Goal: Task Accomplishment & Management: Complete application form

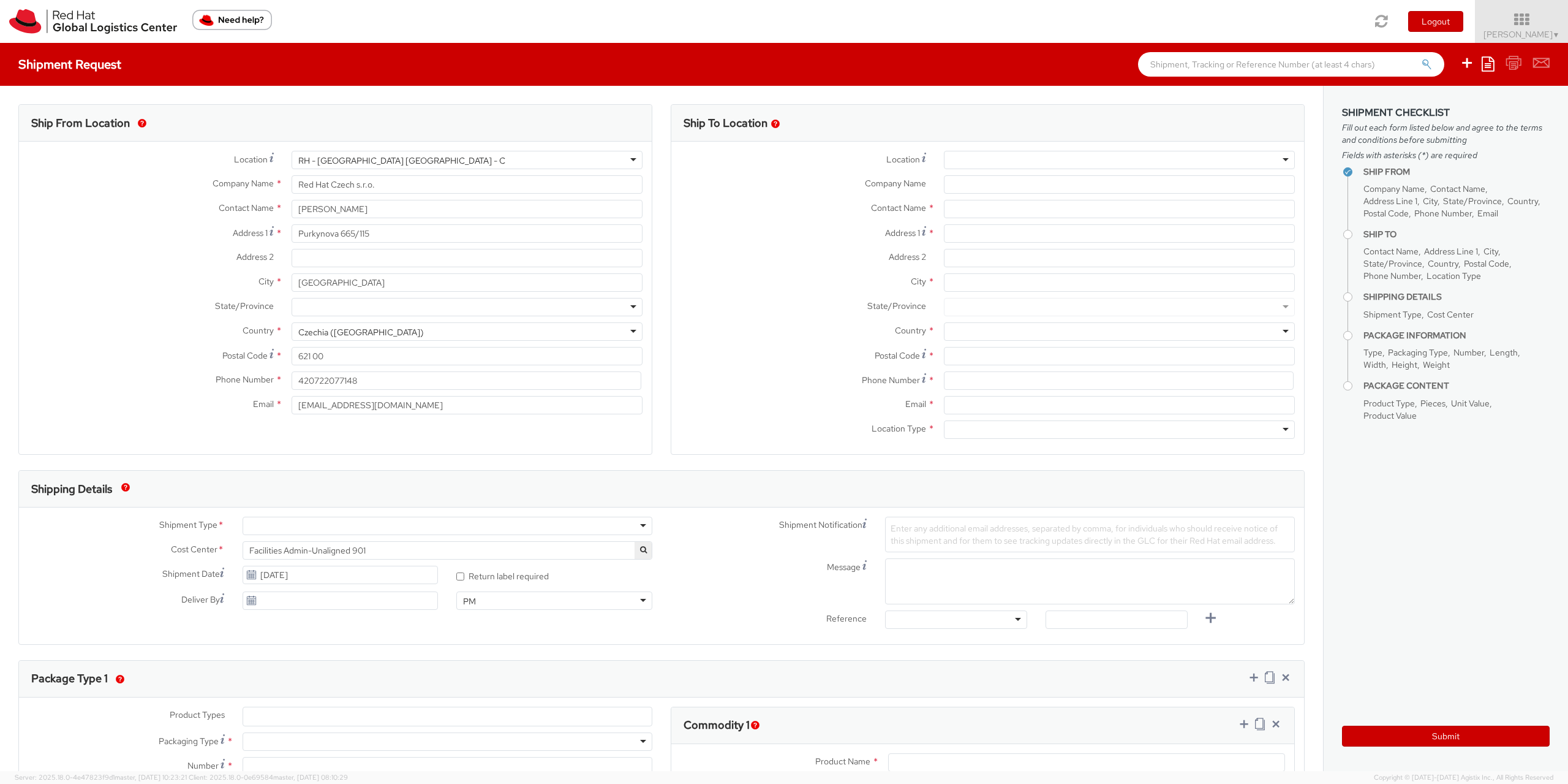
select select
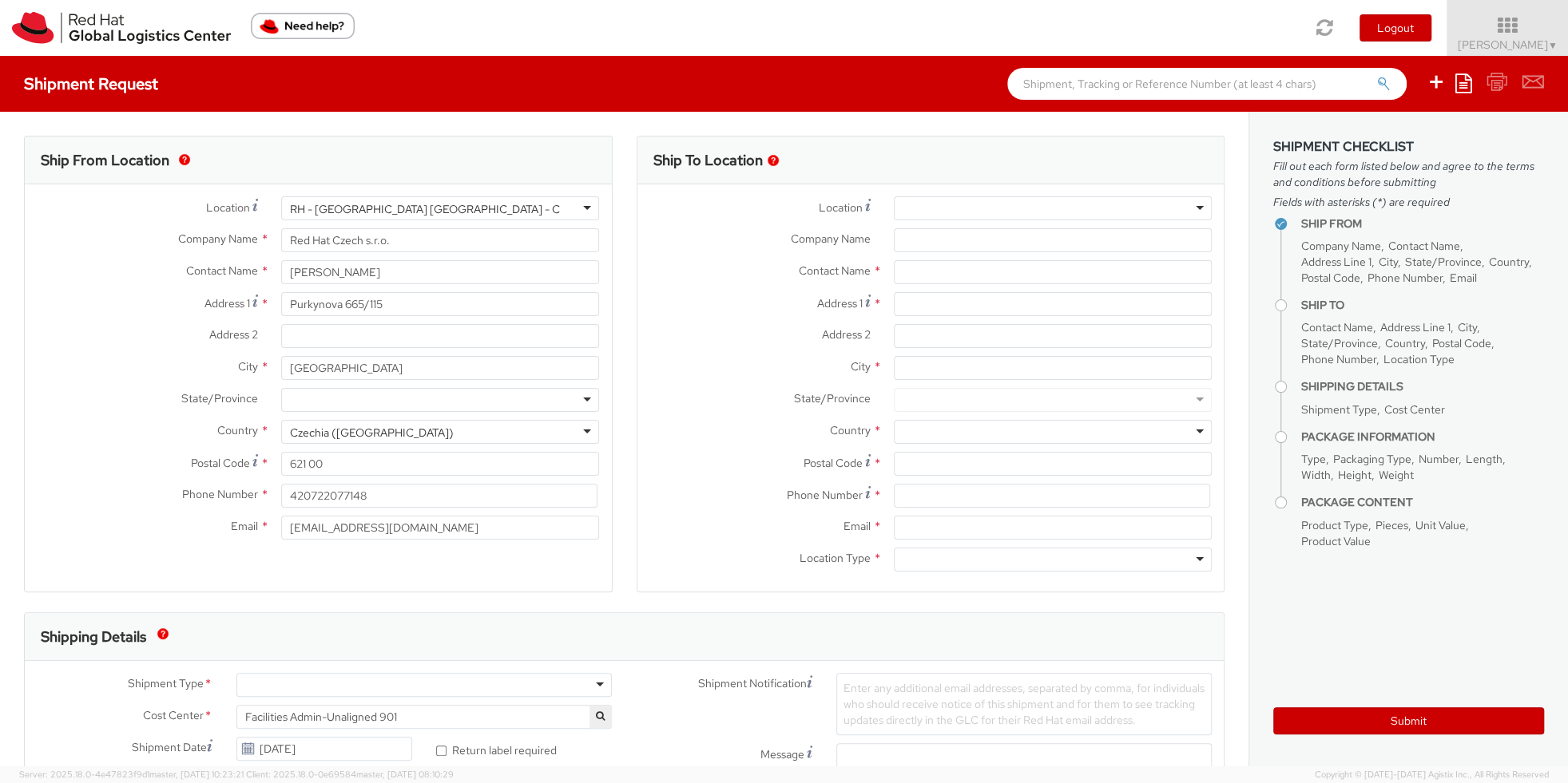
click at [936, 204] on div at bounding box center [1052, 209] width 317 height 24
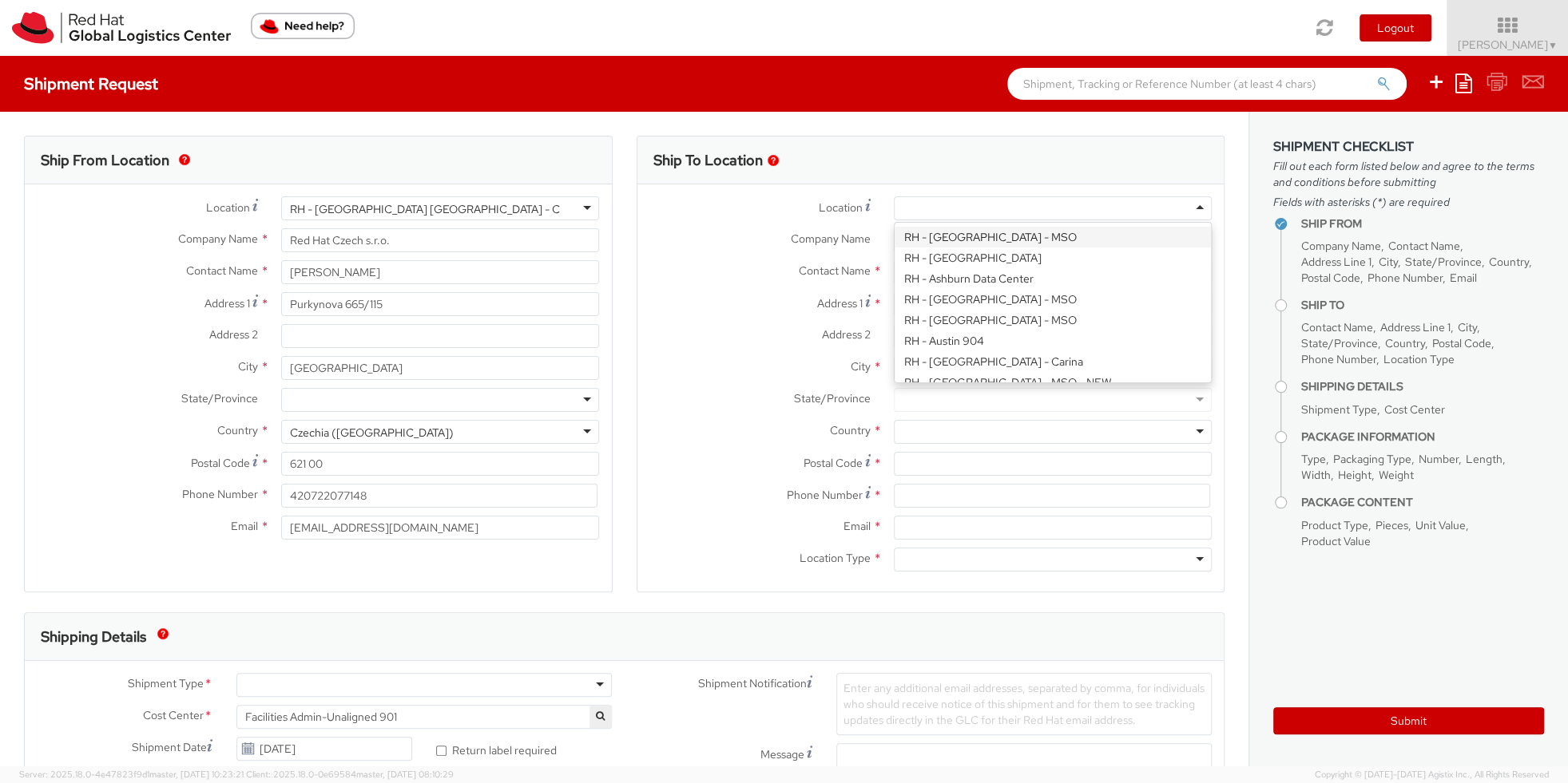
click at [971, 235] on div "Location * [GEOGRAPHIC_DATA] - [GEOGRAPHIC_DATA] - [GEOGRAPHIC_DATA] [GEOGRAPHI…" at bounding box center [931, 388] width 587 height 383
type input "Red Hat B.V."
type input "Fred [STREET_ADDRESS]"
type input "[GEOGRAPHIC_DATA]"
type input "1076 ED"
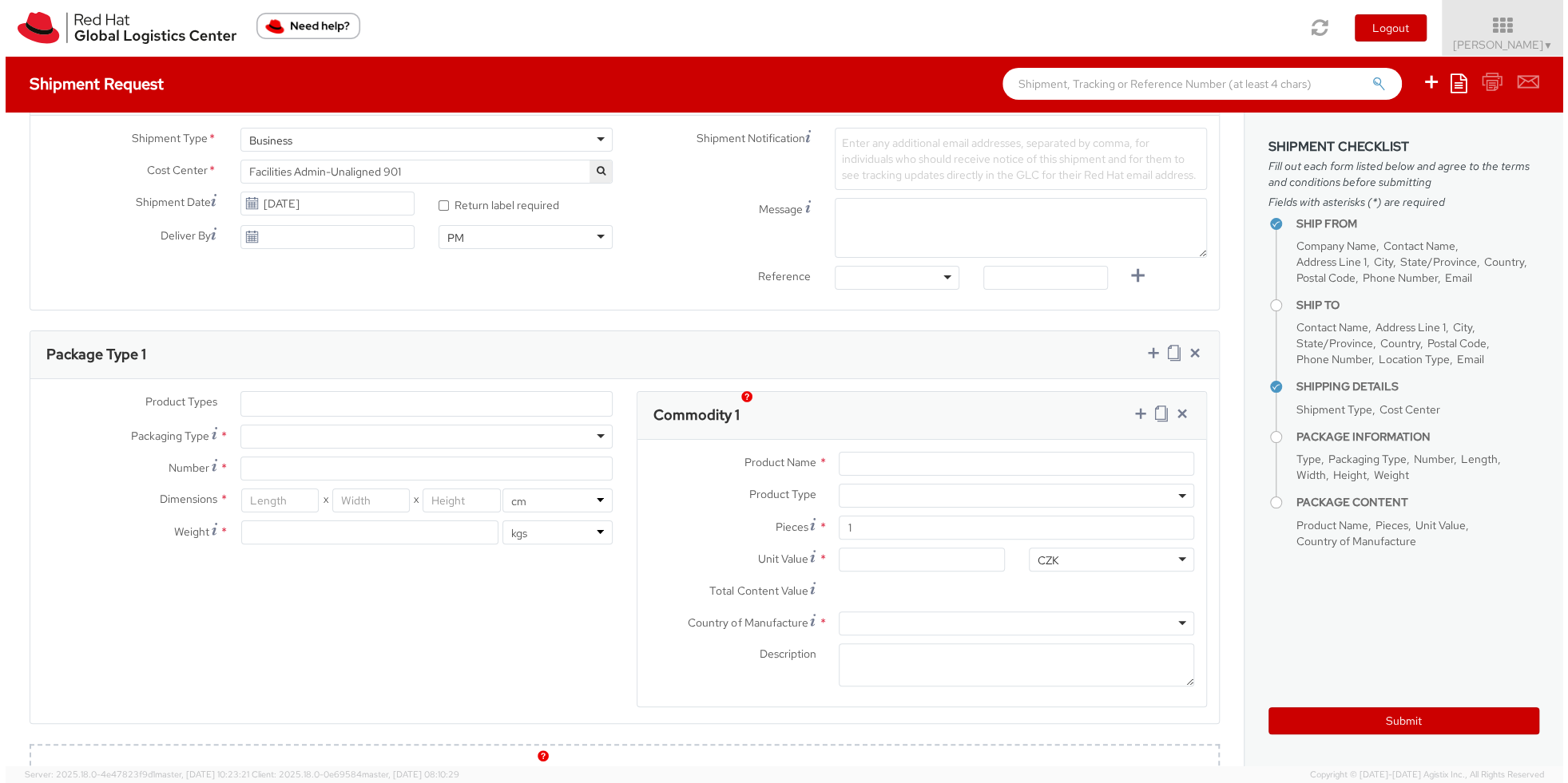
scroll to position [522, 0]
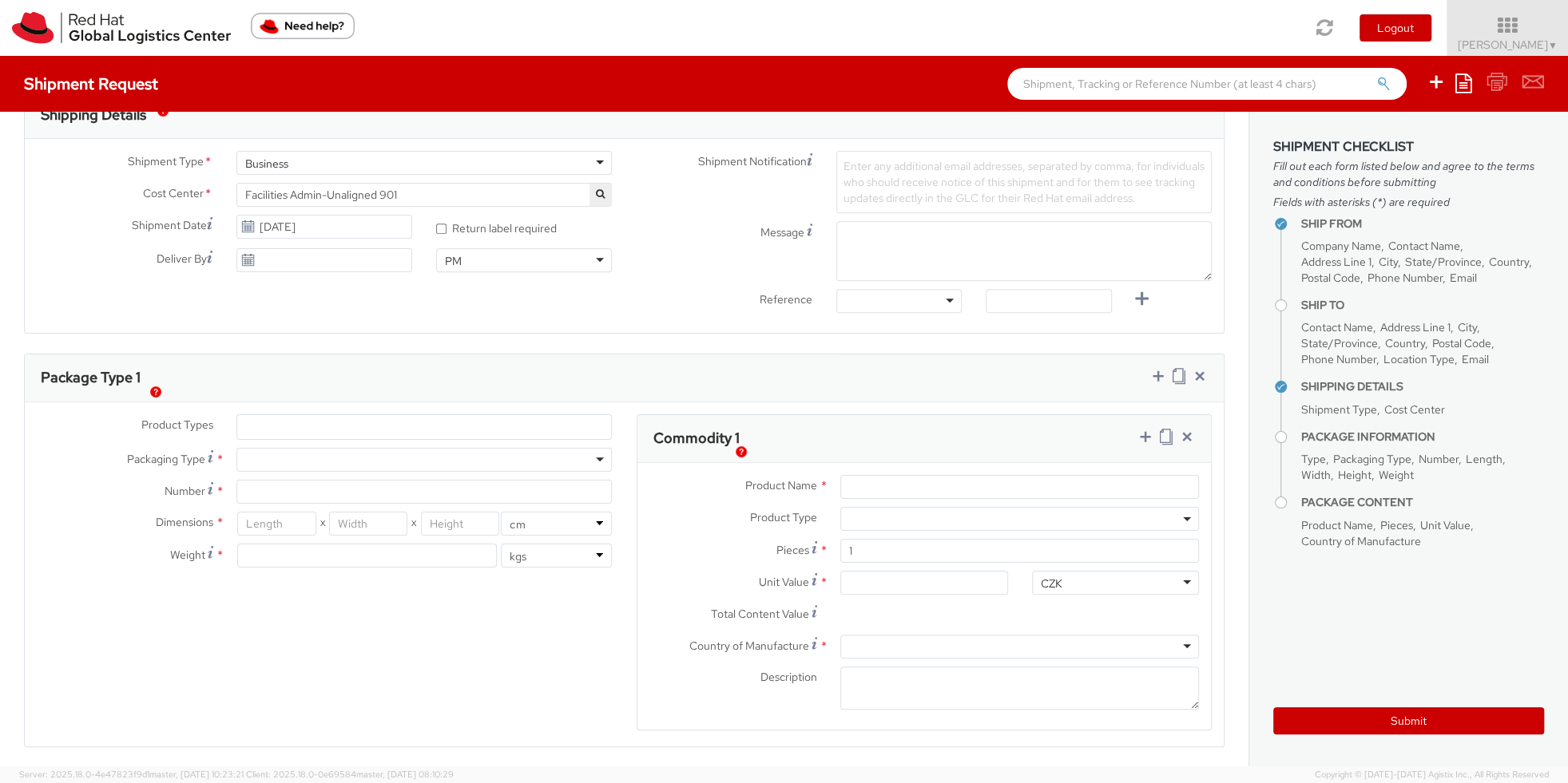
click at [262, 439] on div "Product Types * Documents Docking Station Laptop Monitor Other Hardware Server …" at bounding box center [325, 499] width 600 height 169
click at [272, 422] on ul at bounding box center [424, 427] width 374 height 24
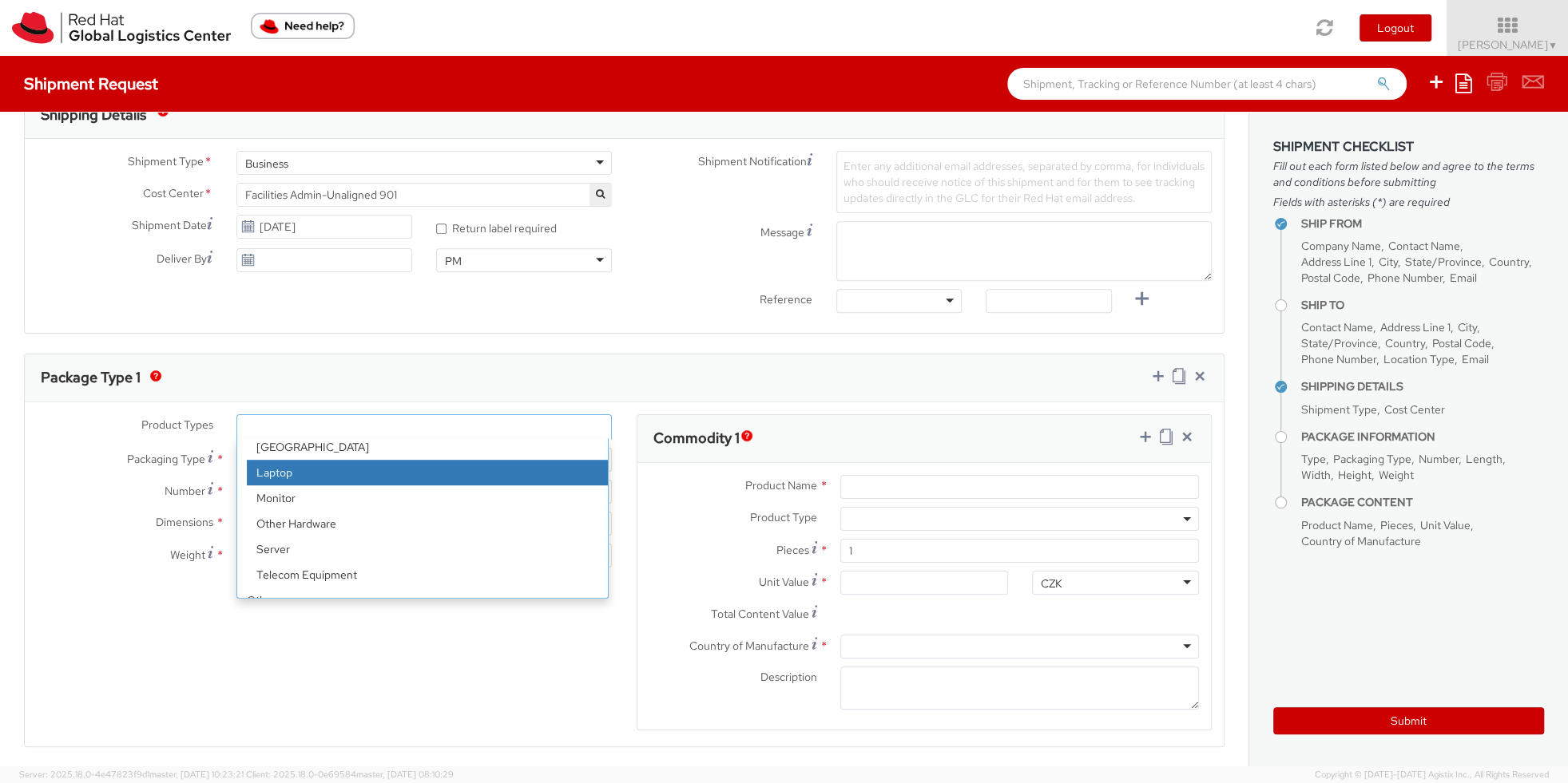
scroll to position [70, 0]
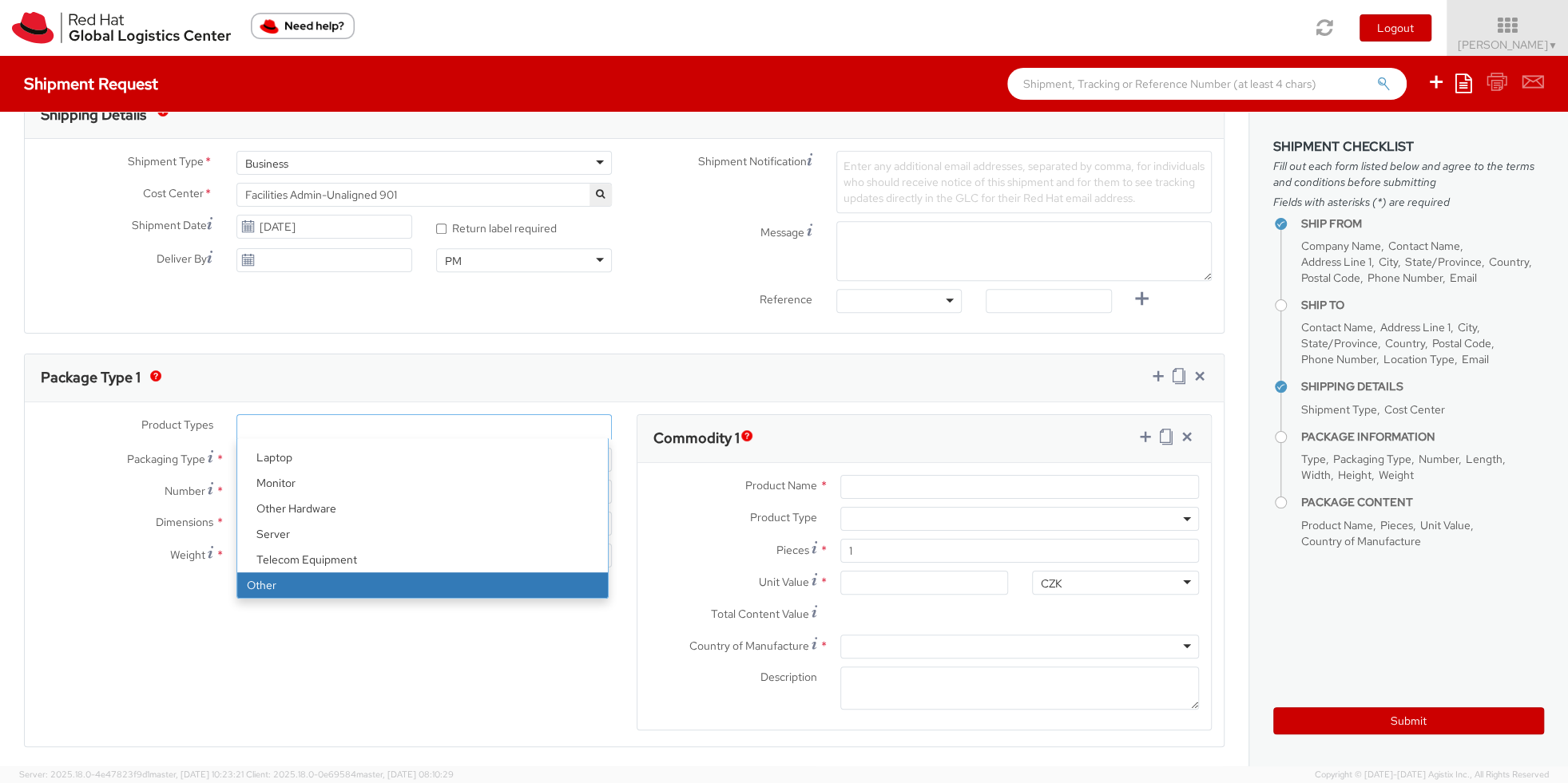
select select "OTHER"
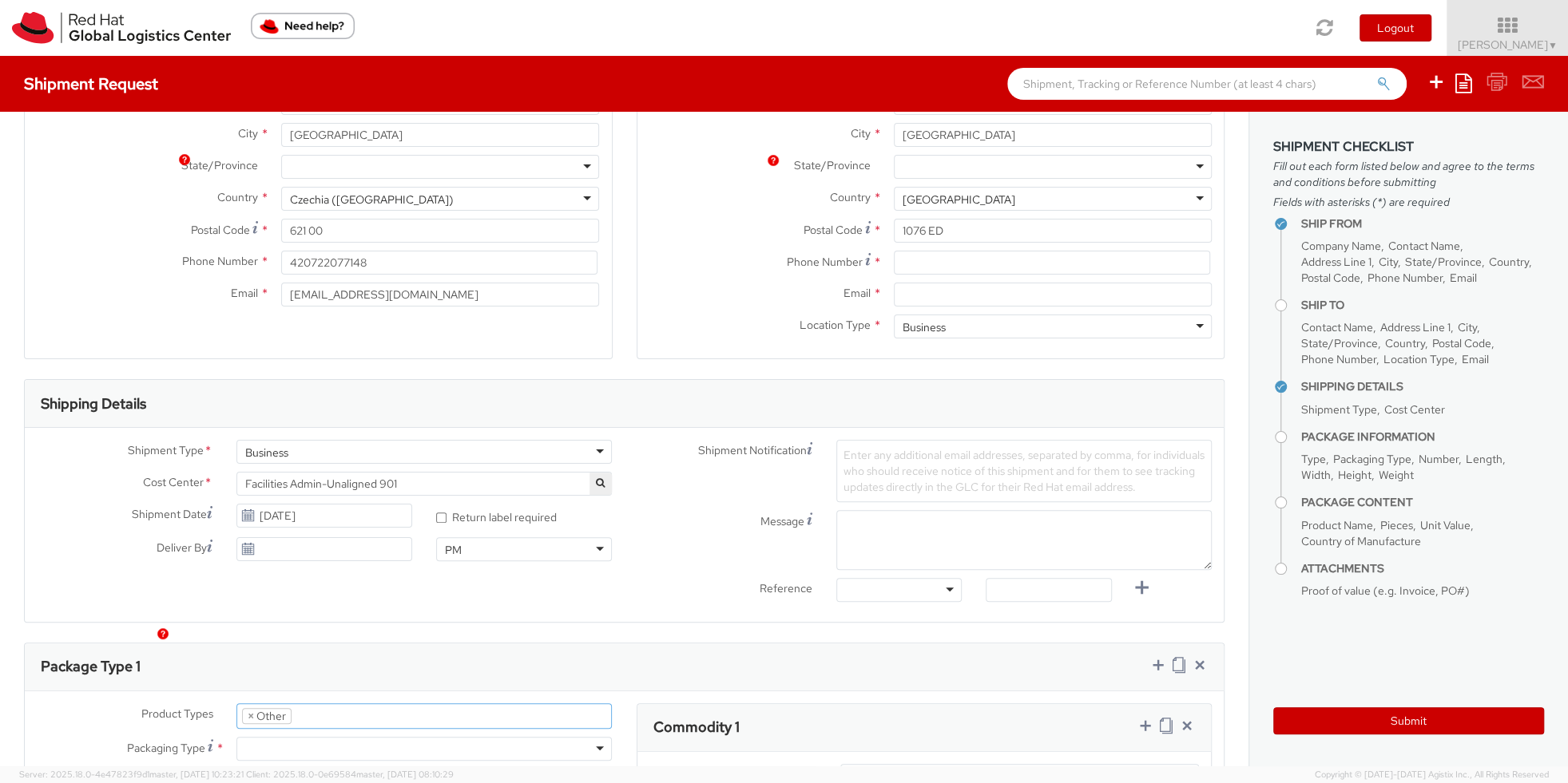
scroll to position [0, 0]
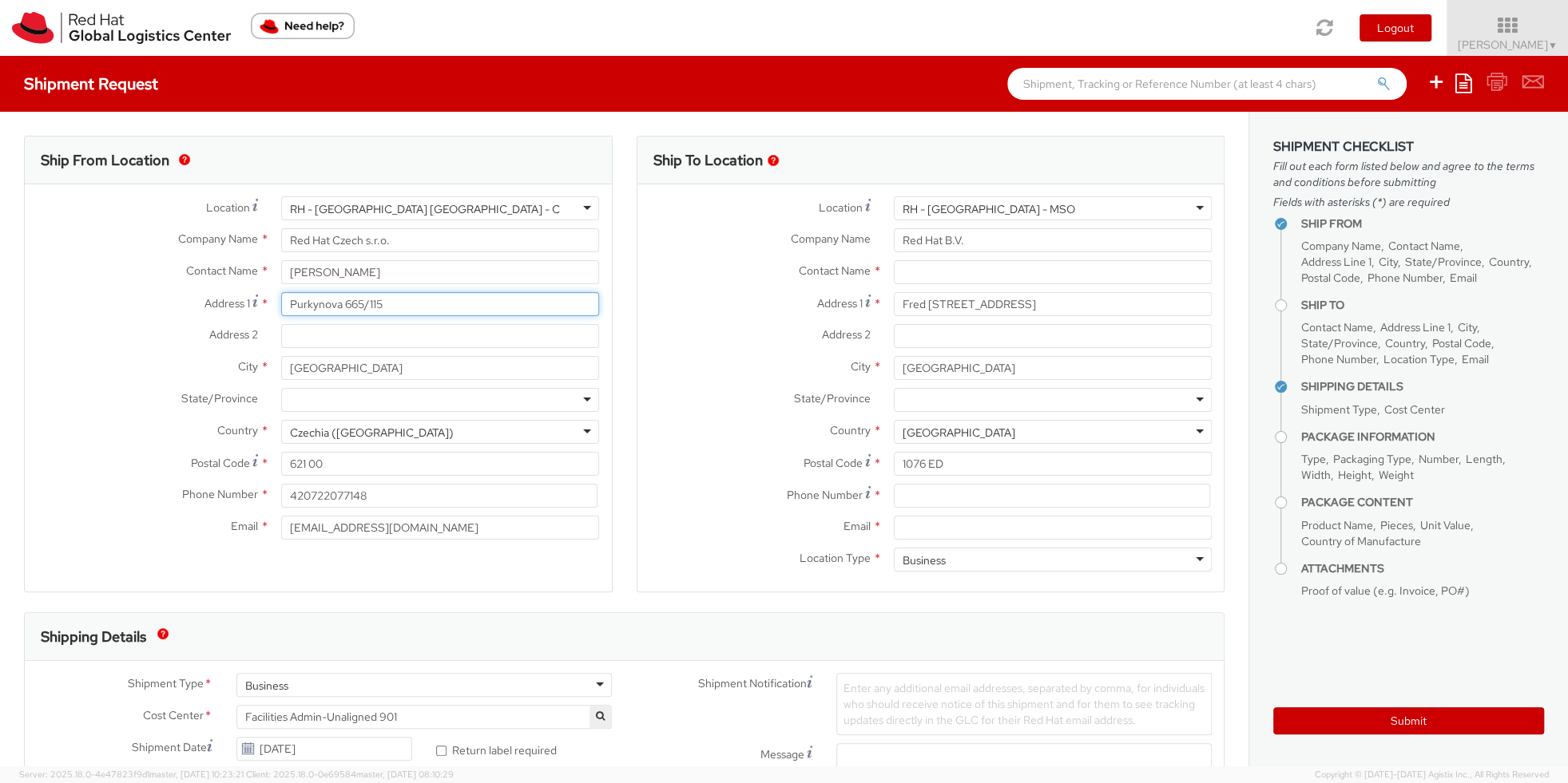
drag, startPoint x: 413, startPoint y: 296, endPoint x: 366, endPoint y: 301, distance: 47.3
click at [366, 301] on input "Purkynova 665/115" at bounding box center [439, 305] width 317 height 24
type input "Purkynova 665/"
type input "Purkynova 665"
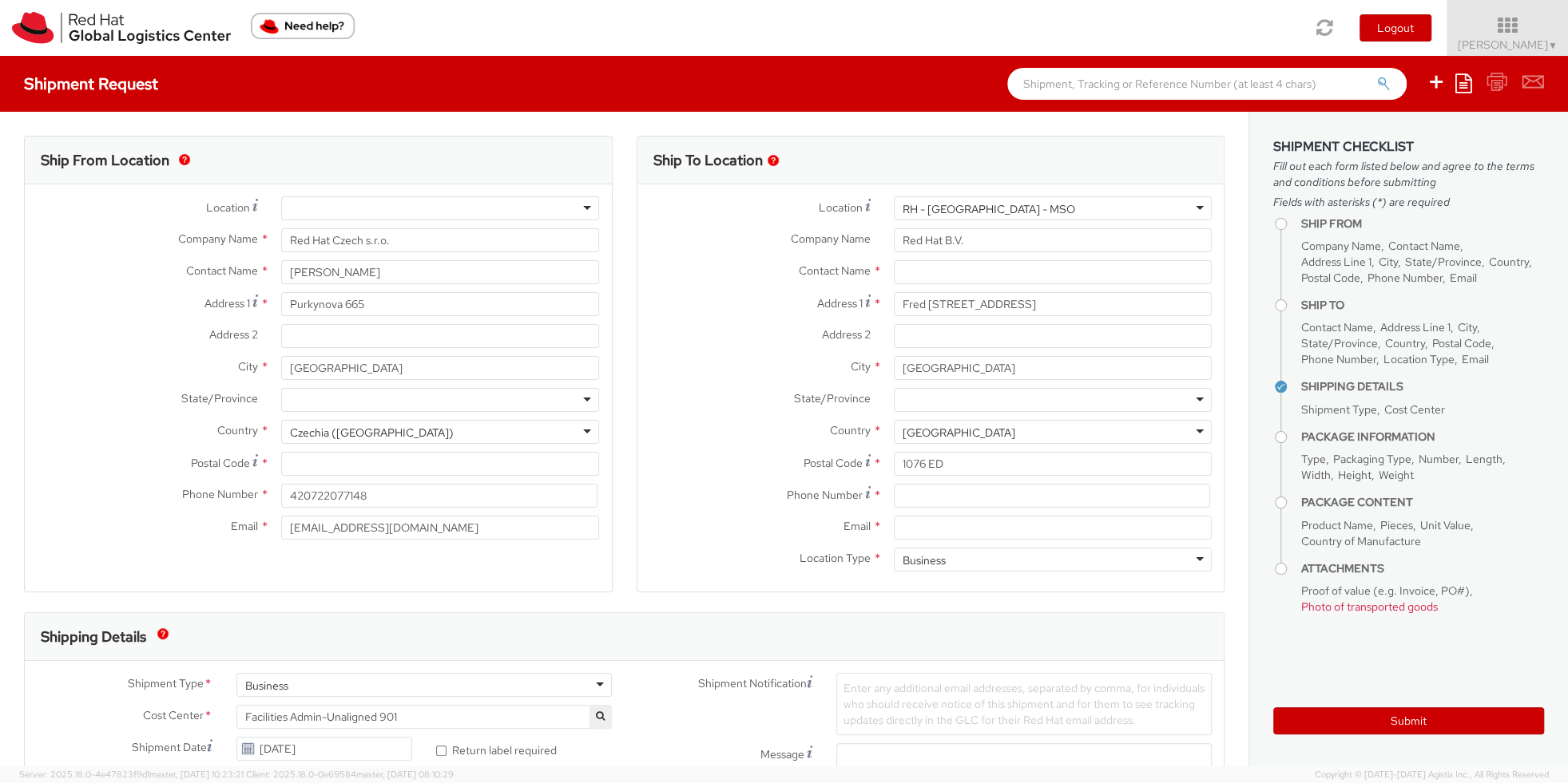
click at [91, 381] on div "City * [GEOGRAPHIC_DATA]" at bounding box center [318, 371] width 587 height 32
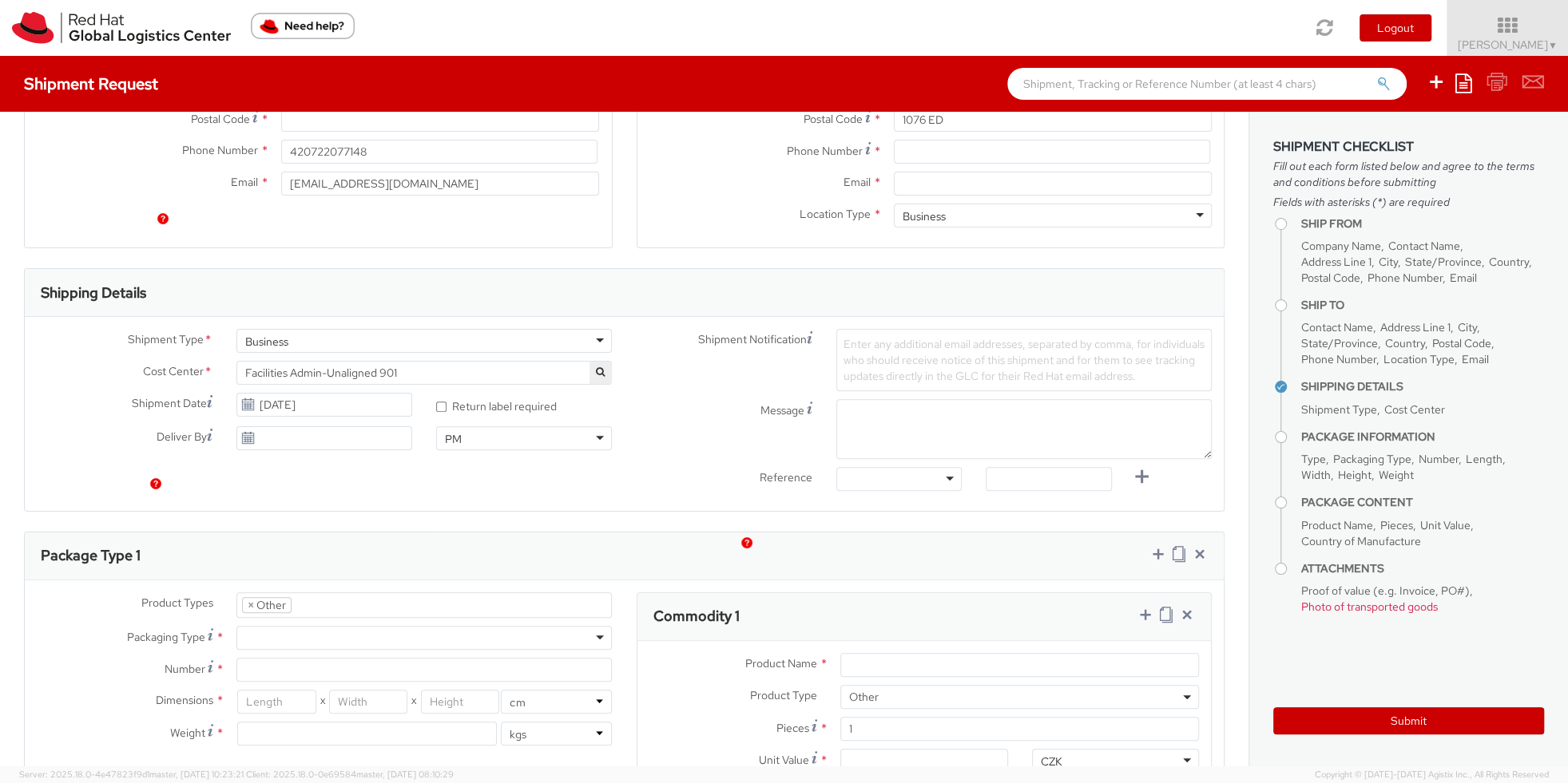
scroll to position [292, 0]
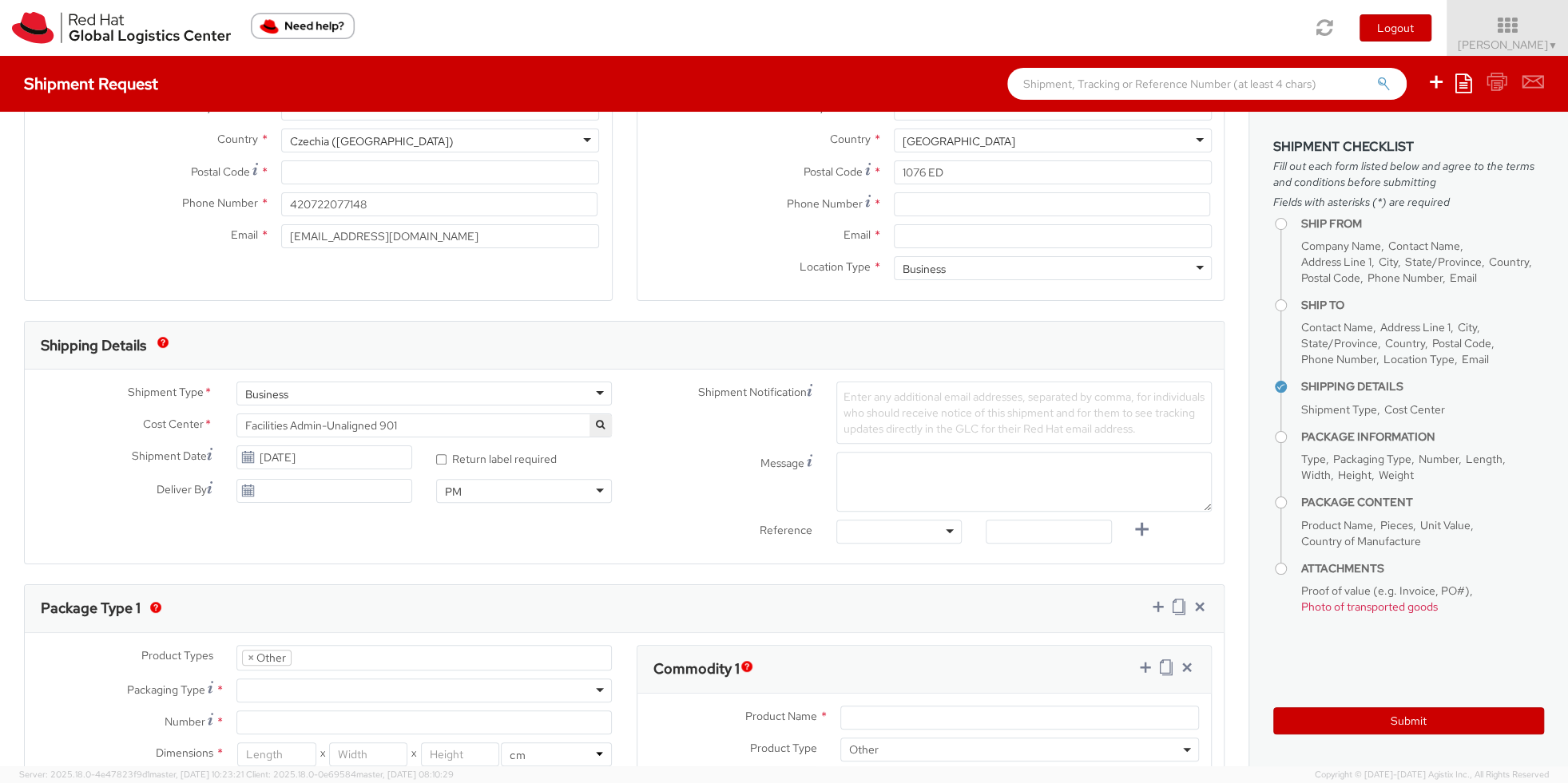
click at [930, 411] on span "Enter any additional email addresses, separated by comma, for individuals who s…" at bounding box center [1024, 413] width 361 height 47
click at [736, 443] on div "Shipment Notification Enter any additional email addresses, separated by comma,…" at bounding box center [925, 467] width 600 height 170
